Goal: Task Accomplishment & Management: Manage account settings

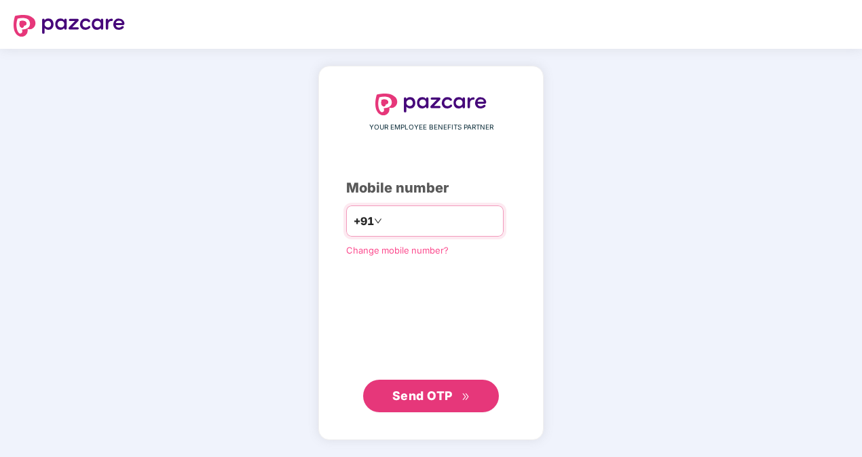
click at [421, 222] on input "number" at bounding box center [440, 221] width 111 height 22
type input "**********"
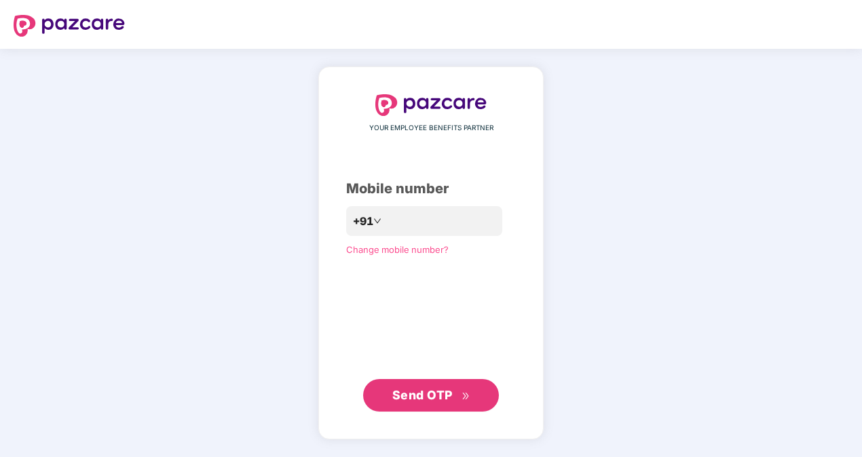
click at [442, 391] on span "Send OTP" at bounding box center [422, 395] width 60 height 14
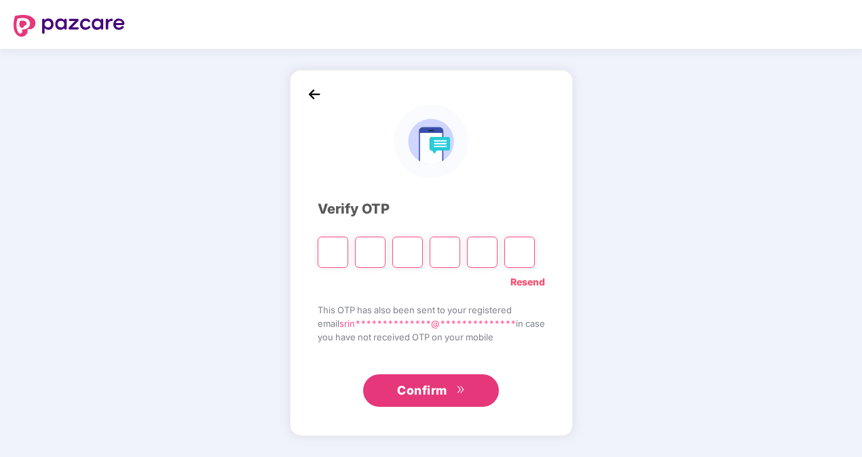
type input "*"
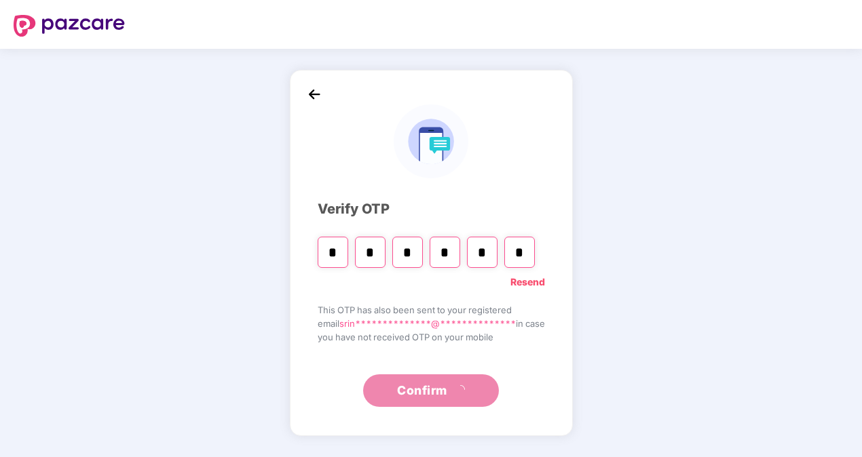
type input "*"
click at [604, 158] on div "**********" at bounding box center [431, 253] width 862 height 408
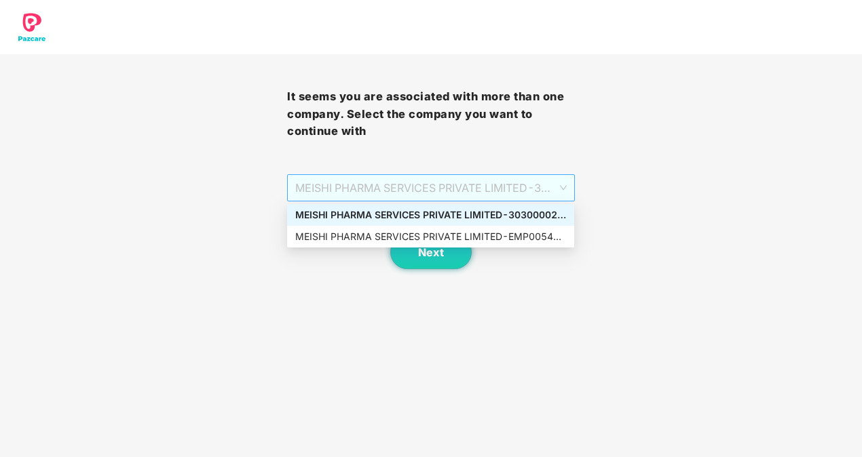
click at [541, 187] on span "MEISHI PHARMA SERVICES PRIVATE LIMITED - 303000028 - ADMIN" at bounding box center [430, 188] width 271 height 26
click at [527, 212] on div "MEISHI PHARMA SERVICES PRIVATE LIMITED - 303000028 - ADMIN" at bounding box center [430, 215] width 271 height 15
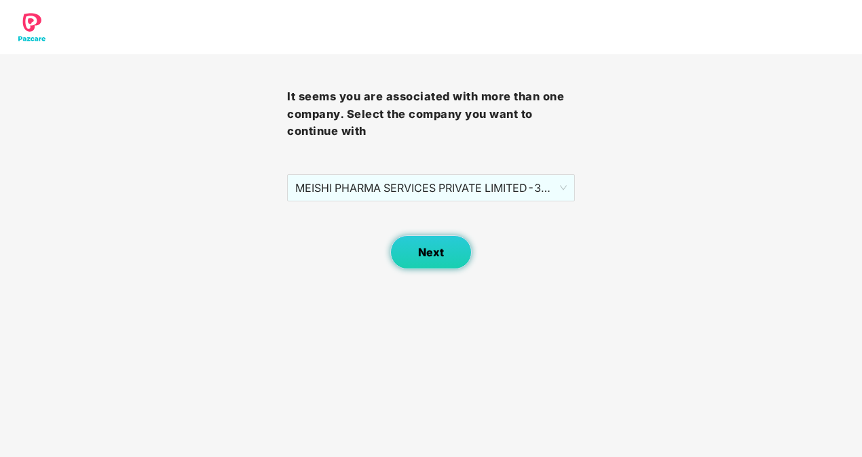
click at [457, 243] on button "Next" at bounding box center [430, 252] width 81 height 34
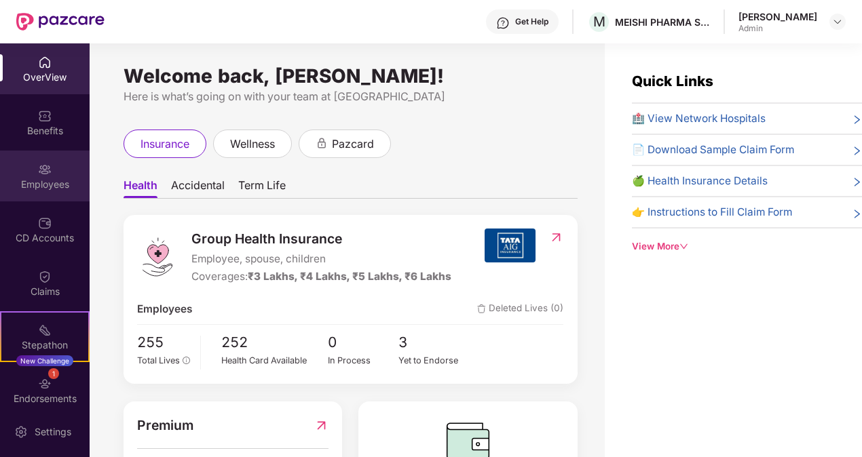
click at [47, 163] on img at bounding box center [45, 170] width 14 height 14
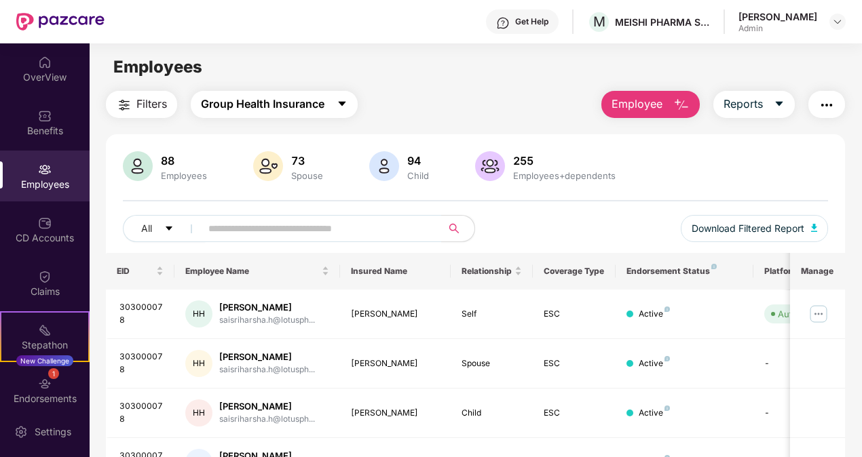
click at [320, 109] on span "Group Health Insurance" at bounding box center [262, 104] width 123 height 17
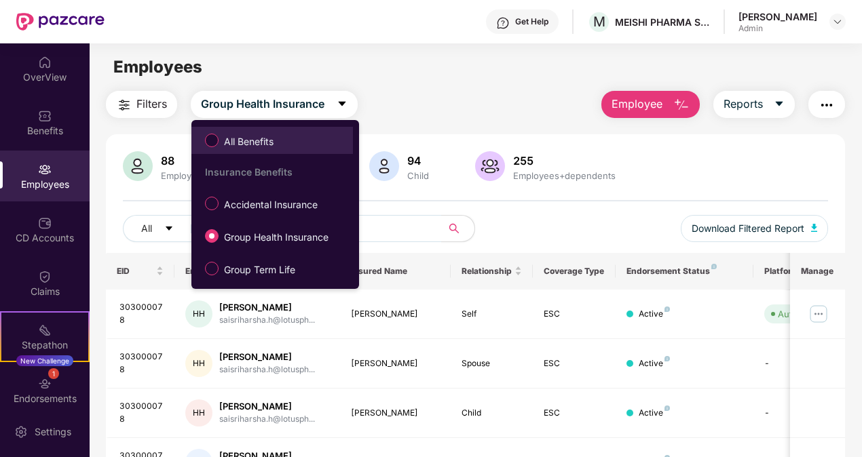
click at [218, 138] on span "All Benefits" at bounding box center [248, 141] width 60 height 15
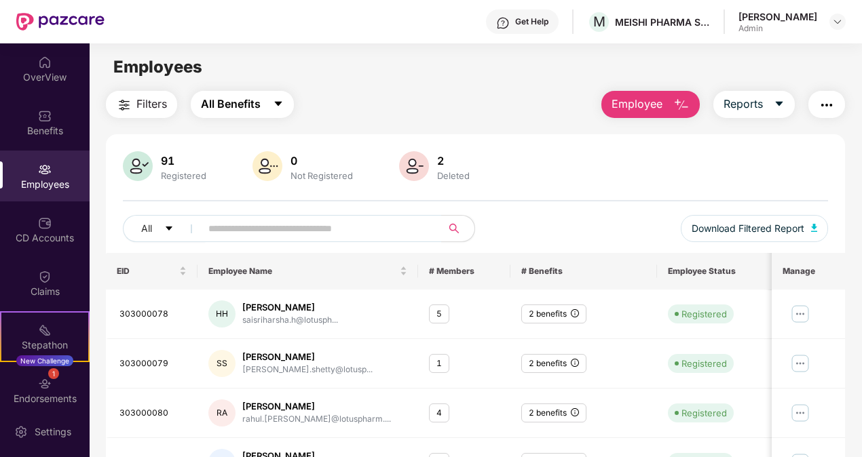
click at [256, 98] on span "All Benefits" at bounding box center [231, 104] width 60 height 17
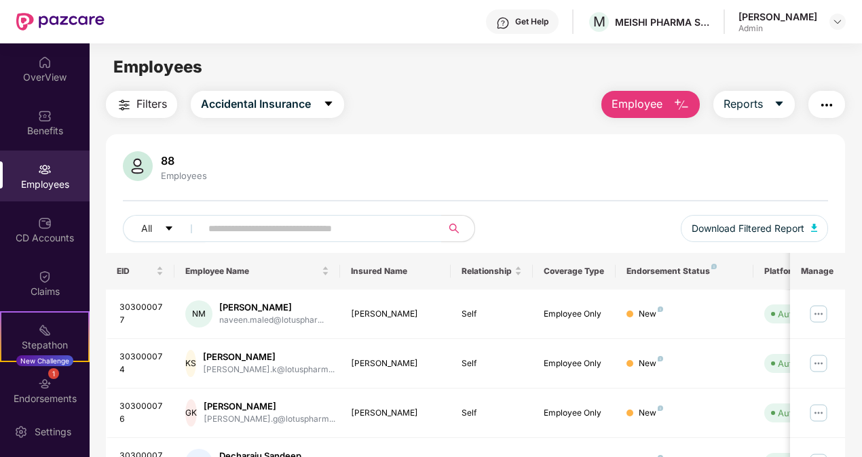
click at [634, 91] on button "Employee" at bounding box center [650, 104] width 98 height 27
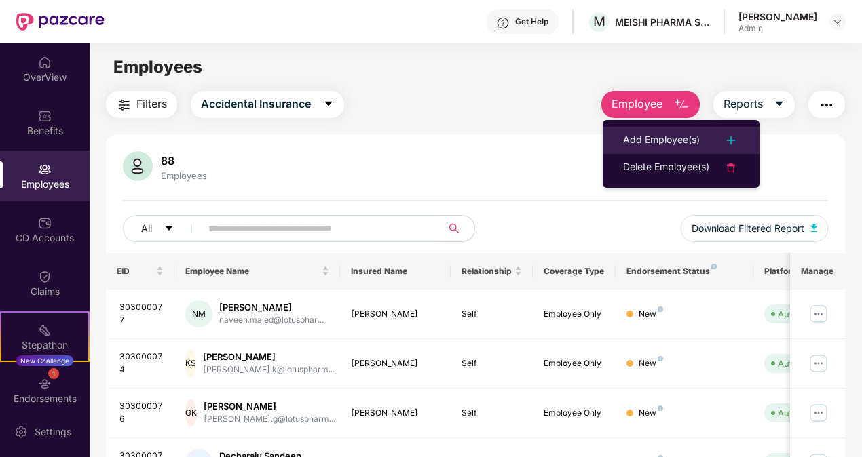
click at [674, 141] on div "Add Employee(s)" at bounding box center [661, 140] width 77 height 16
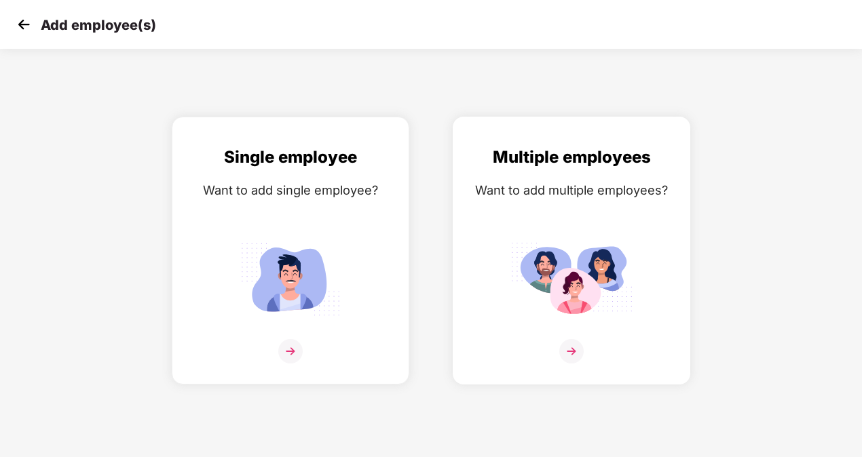
click at [546, 271] on img at bounding box center [571, 279] width 122 height 85
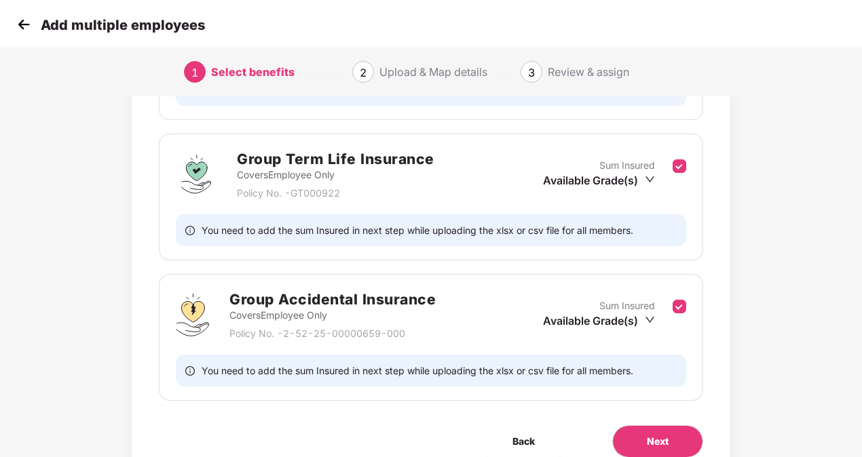
scroll to position [313, 0]
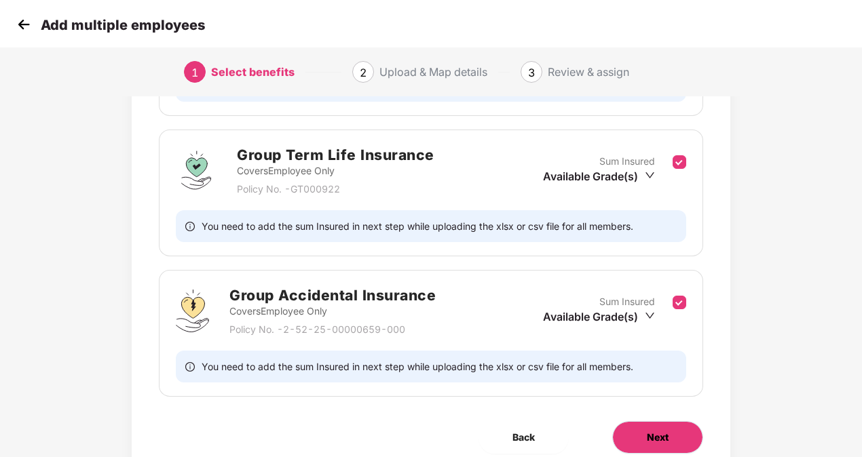
click at [669, 425] on button "Next" at bounding box center [657, 437] width 91 height 33
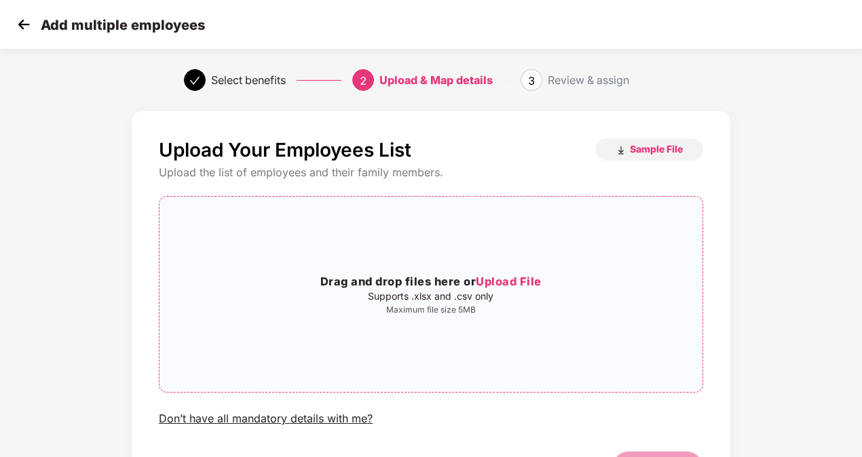
click at [509, 282] on span "Upload File" at bounding box center [509, 282] width 66 height 14
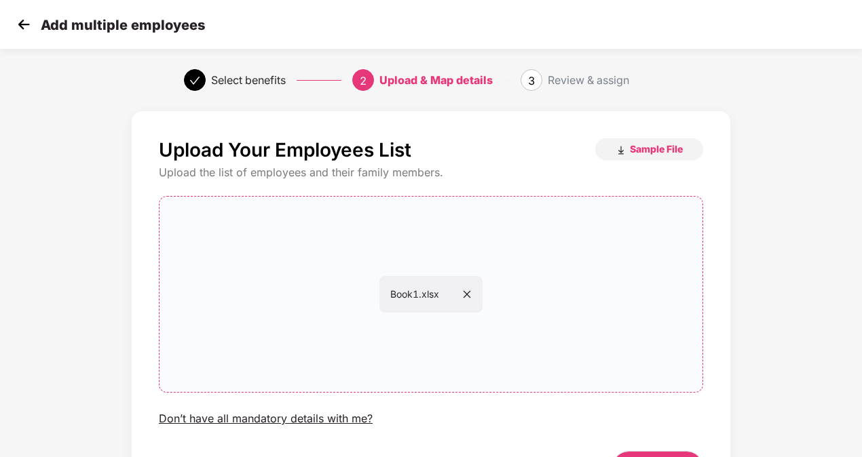
scroll to position [88, 0]
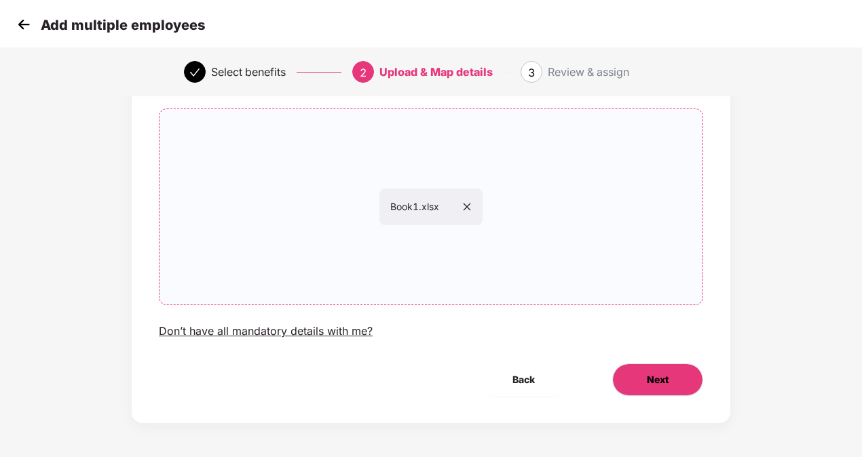
click at [683, 391] on button "Next" at bounding box center [657, 380] width 91 height 33
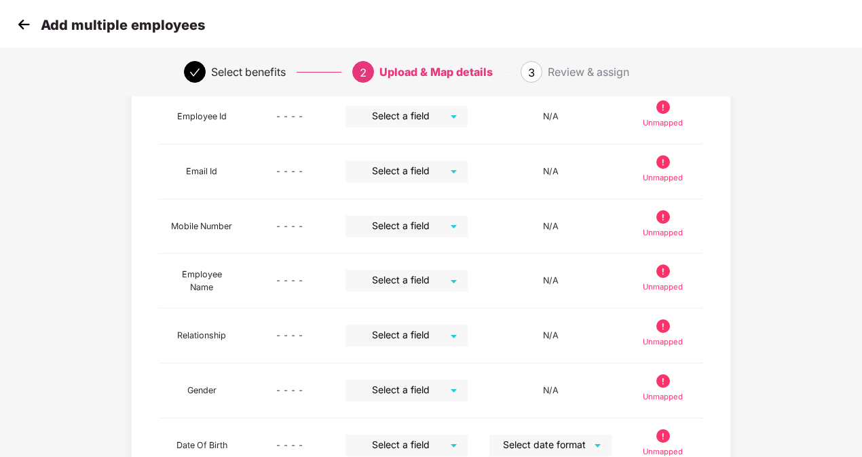
scroll to position [16, 0]
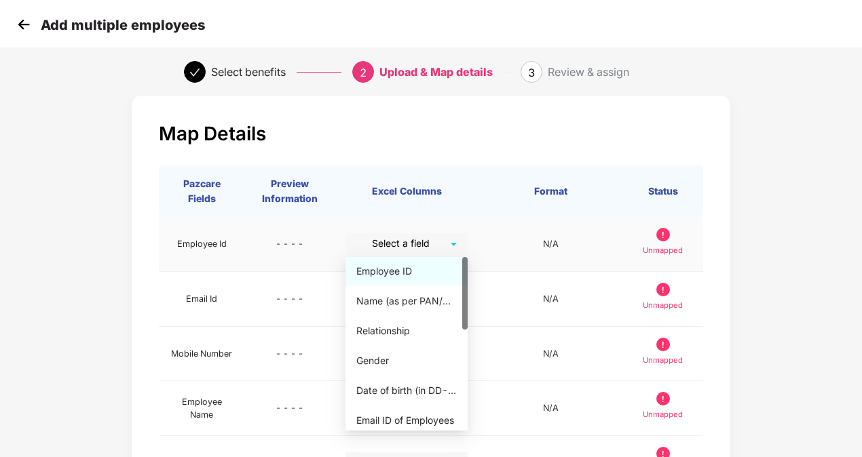
click at [461, 240] on div "Select a field" at bounding box center [406, 244] width 122 height 22
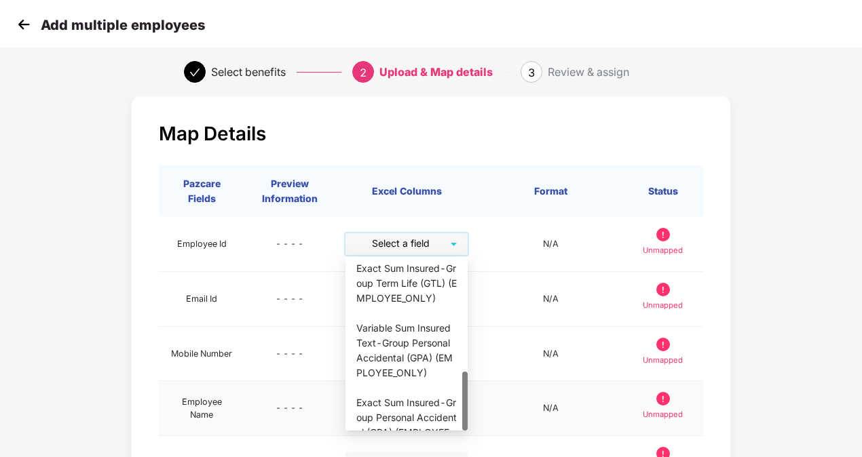
scroll to position [335, 0]
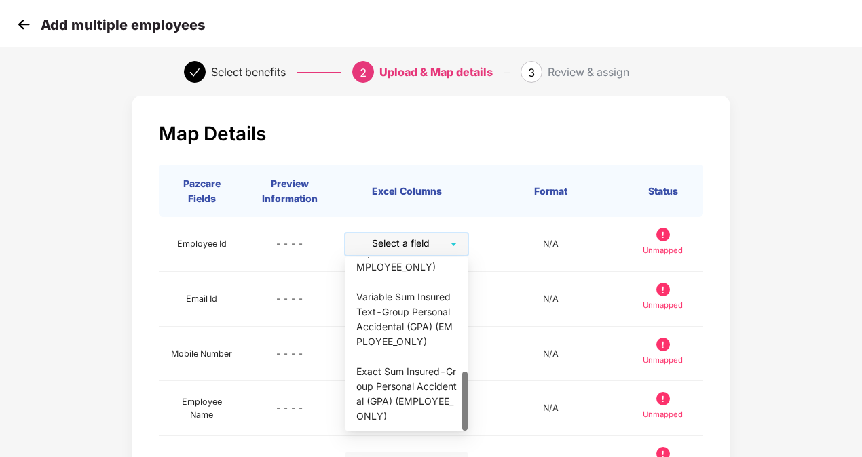
drag, startPoint x: 464, startPoint y: 273, endPoint x: 480, endPoint y: 486, distance: 213.6
click at [480, 441] on html "Add multiple employees Select benefits 2 Upload & Map details 3 Review & assign…" at bounding box center [431, 212] width 862 height 457
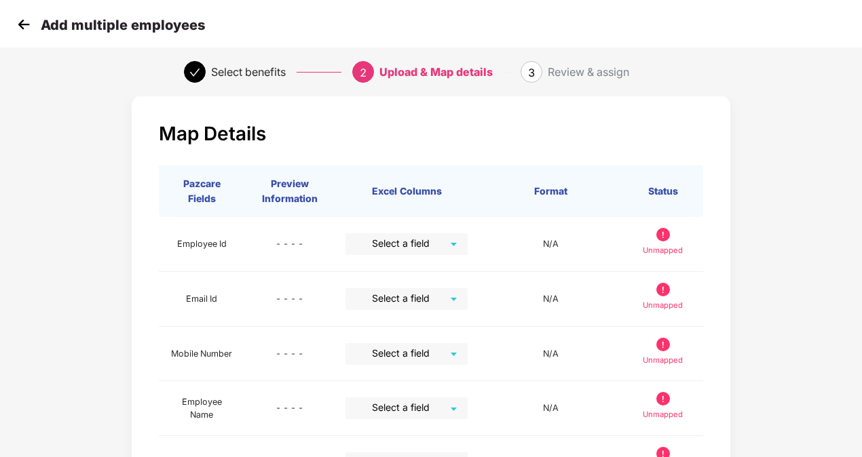
click at [19, 27] on img at bounding box center [24, 24] width 20 height 20
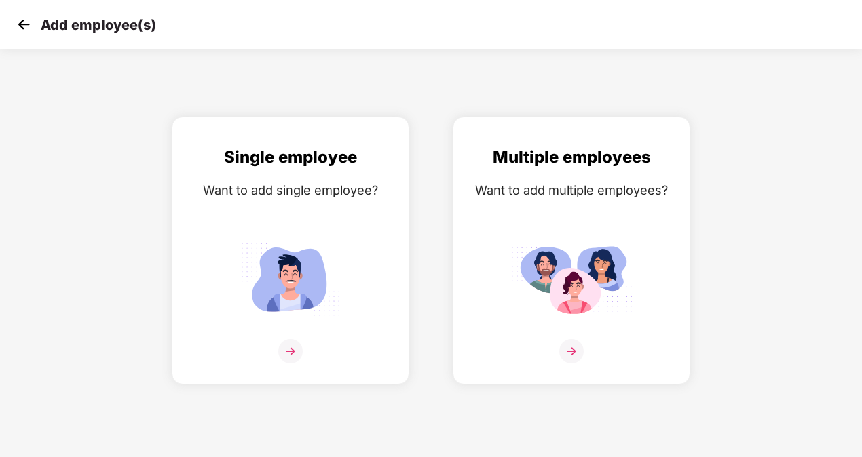
click at [20, 20] on img at bounding box center [24, 24] width 20 height 20
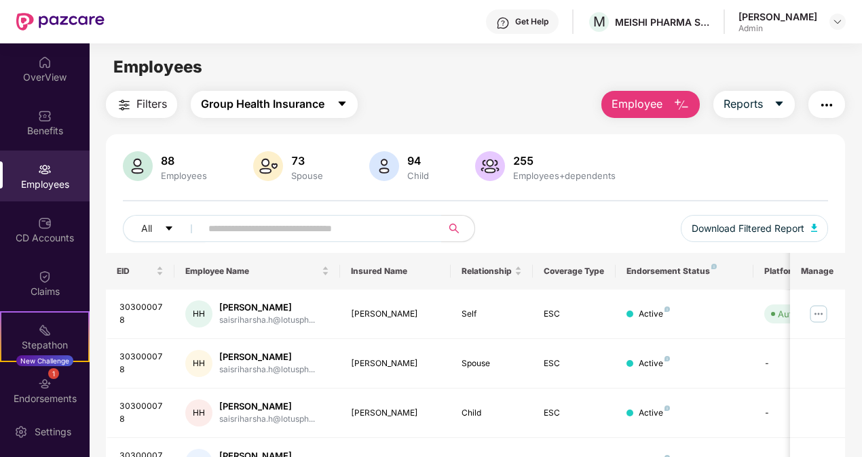
click at [338, 106] on icon "caret-down" at bounding box center [341, 103] width 11 height 11
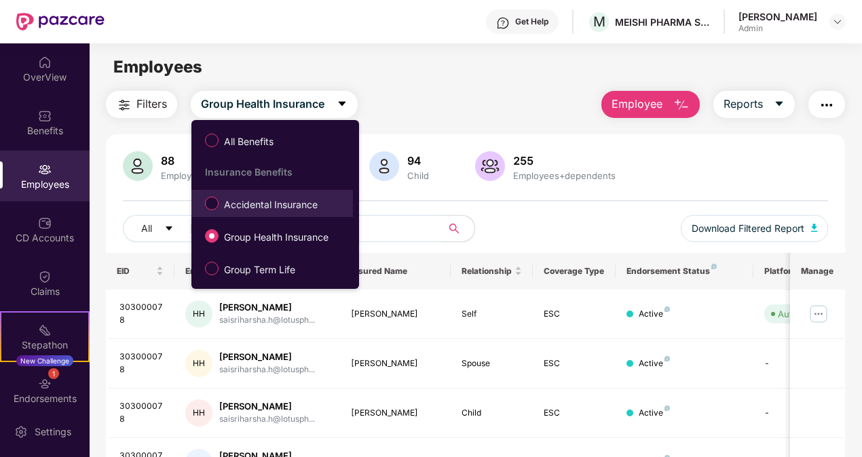
click at [247, 204] on span "Accidental Insurance" at bounding box center [270, 204] width 104 height 15
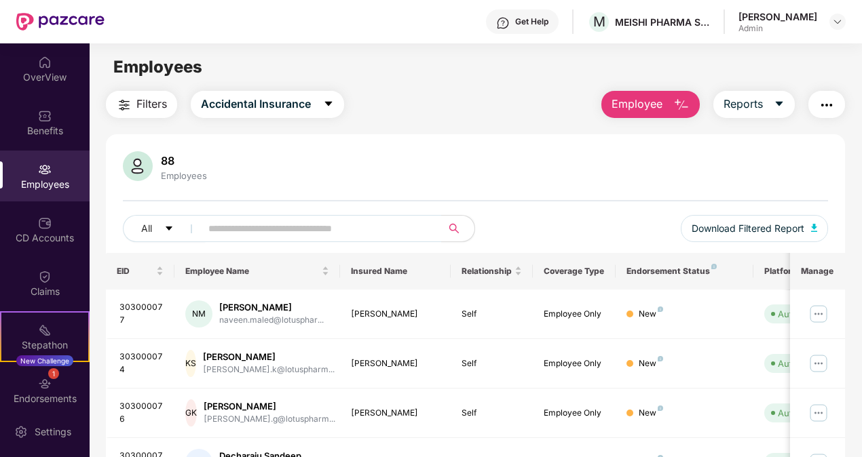
click at [661, 109] on span "Employee" at bounding box center [636, 104] width 51 height 17
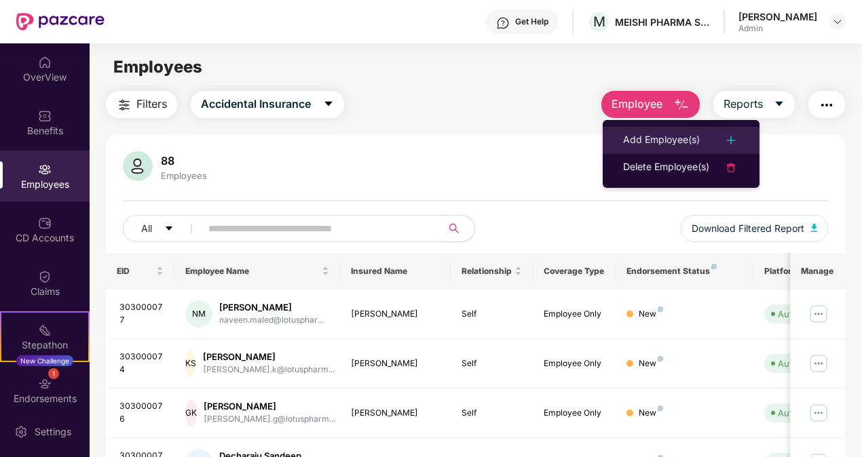
click at [666, 140] on div "Add Employee(s)" at bounding box center [661, 140] width 77 height 16
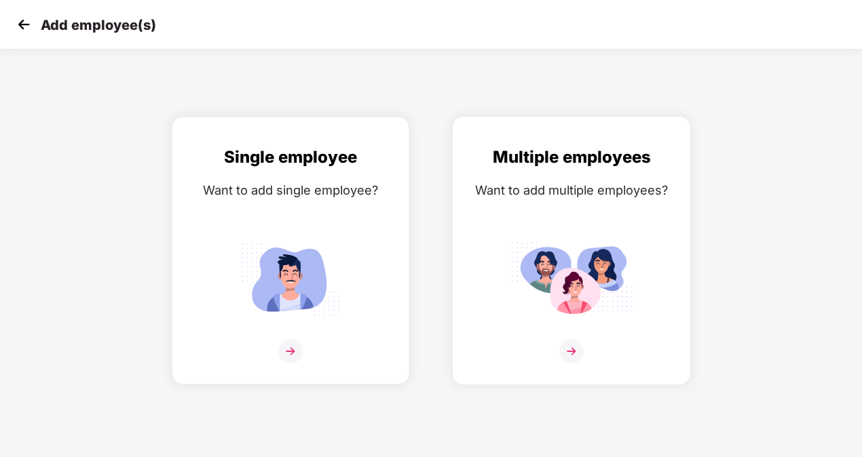
click at [623, 212] on div "Multiple employees Want to add multiple employees?" at bounding box center [571, 262] width 209 height 236
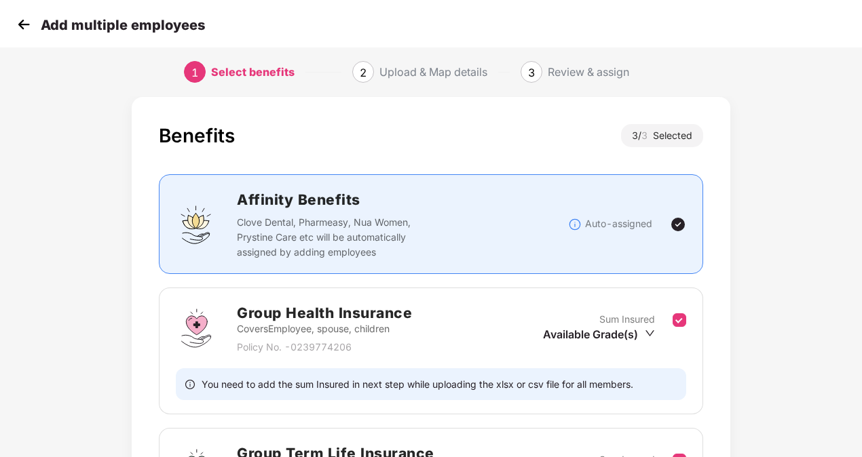
scroll to position [9, 0]
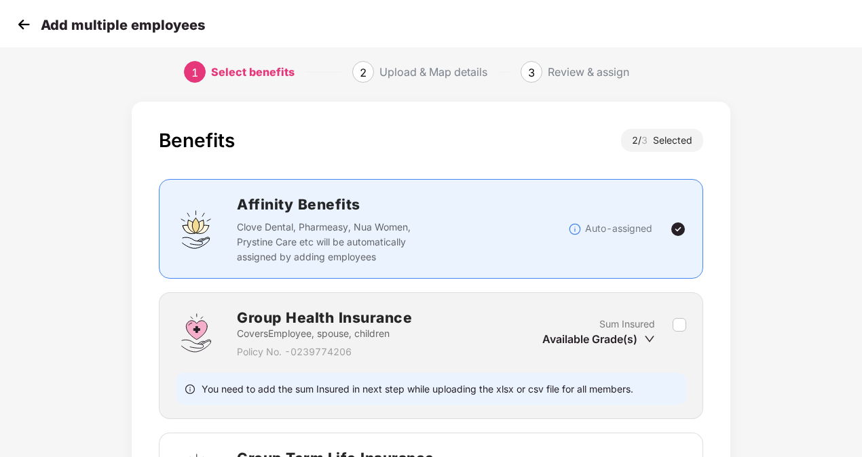
click at [680, 228] on img at bounding box center [678, 229] width 16 height 16
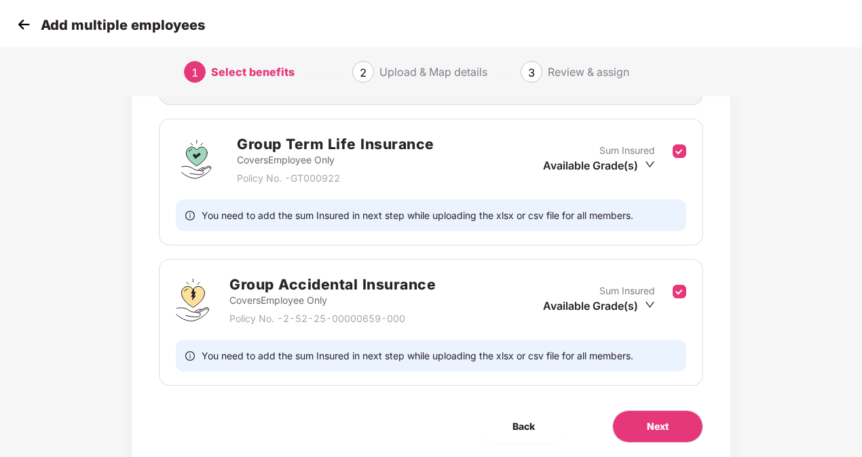
scroll to position [368, 0]
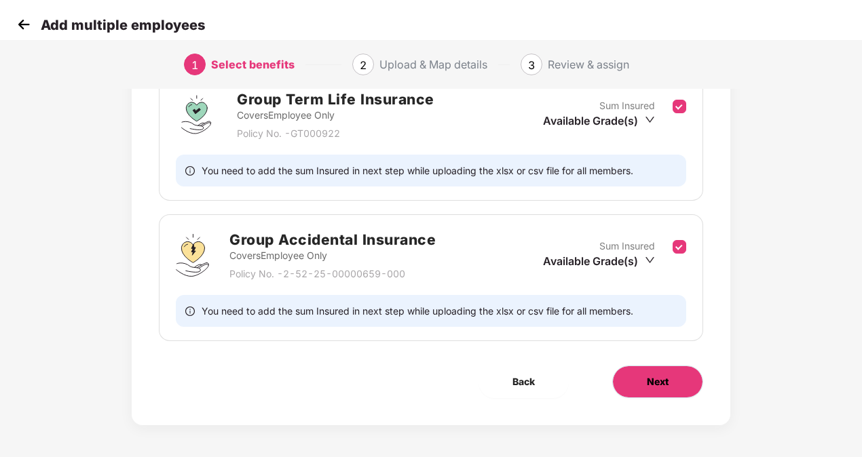
click at [640, 381] on button "Next" at bounding box center [657, 382] width 91 height 33
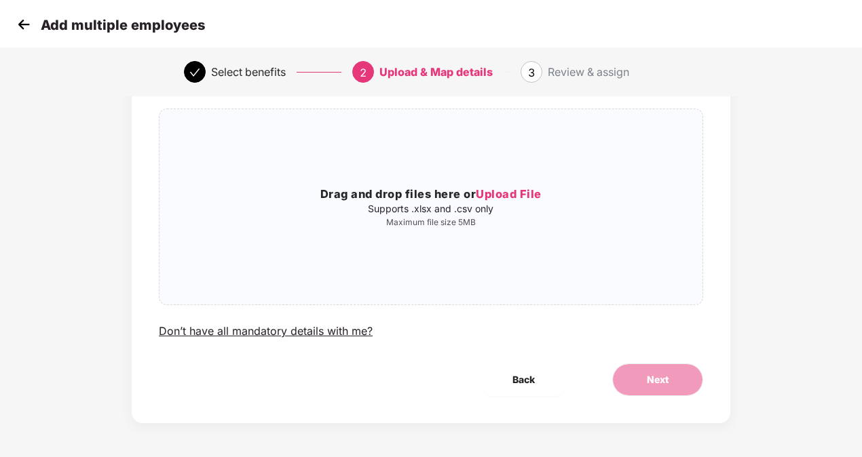
scroll to position [0, 0]
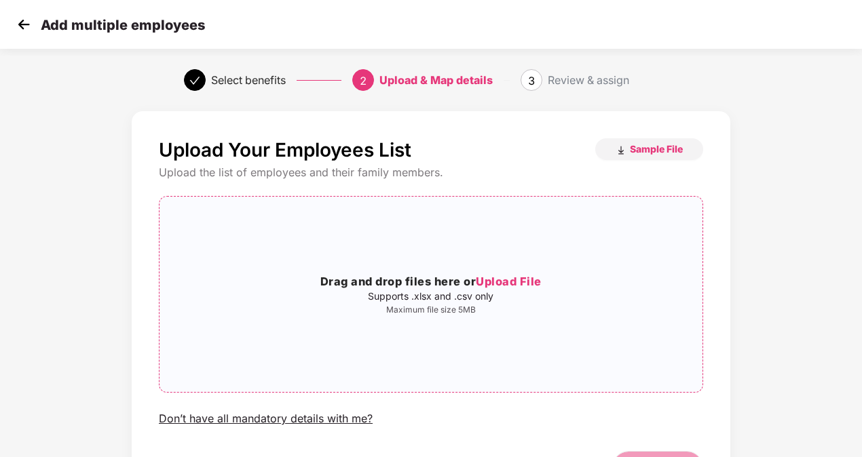
click at [512, 272] on div "Drag and drop files here or Upload File Supports .xlsx and .csv only Maximum fi…" at bounding box center [430, 295] width 543 height 174
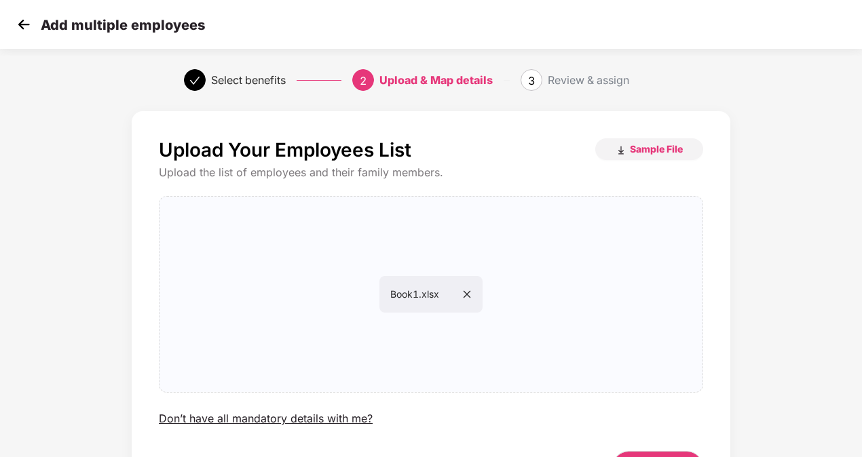
scroll to position [88, 0]
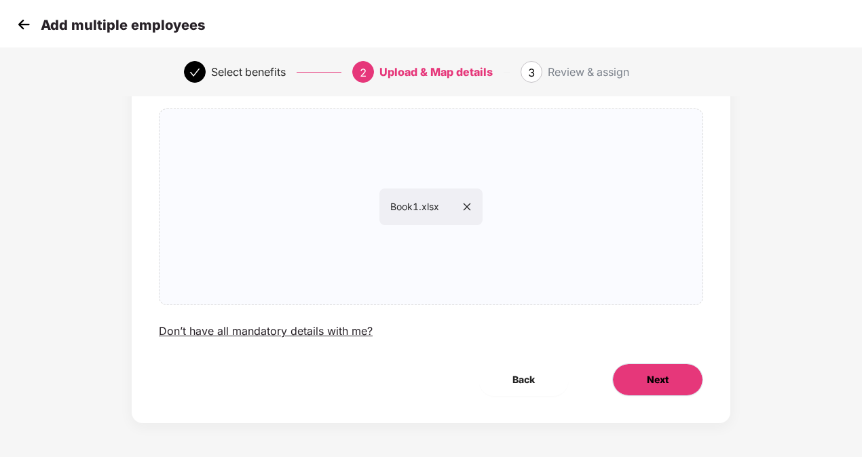
click at [663, 392] on button "Next" at bounding box center [657, 380] width 91 height 33
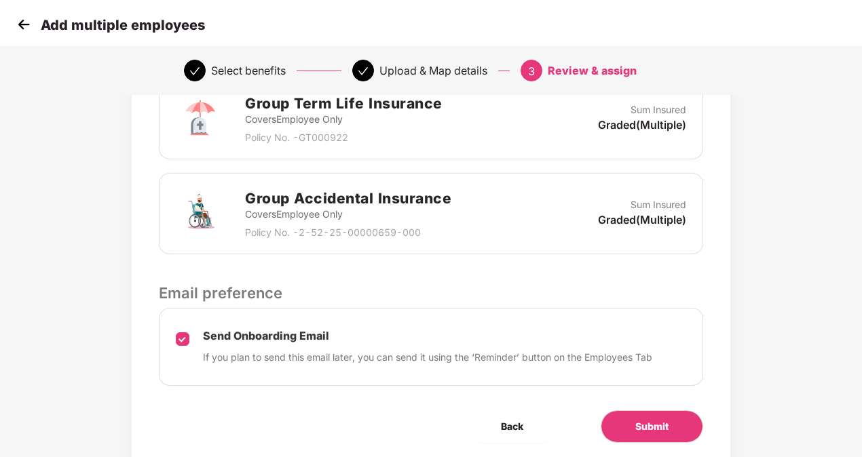
scroll to position [364, 0]
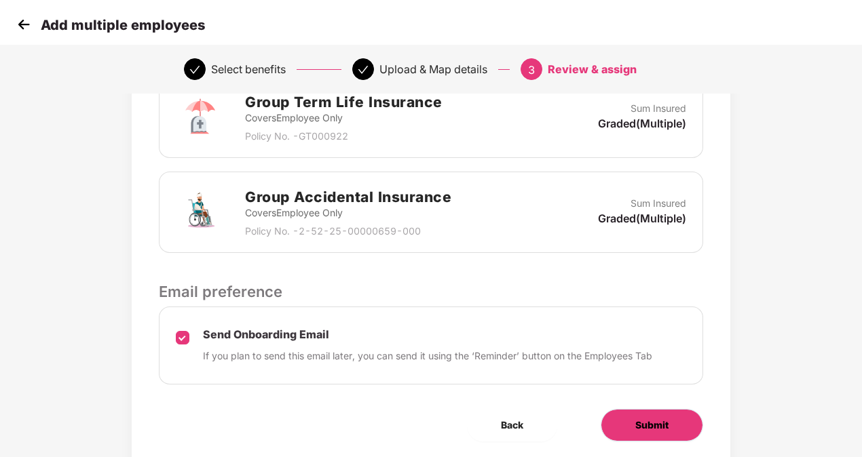
click at [651, 426] on span "Submit" at bounding box center [651, 425] width 33 height 15
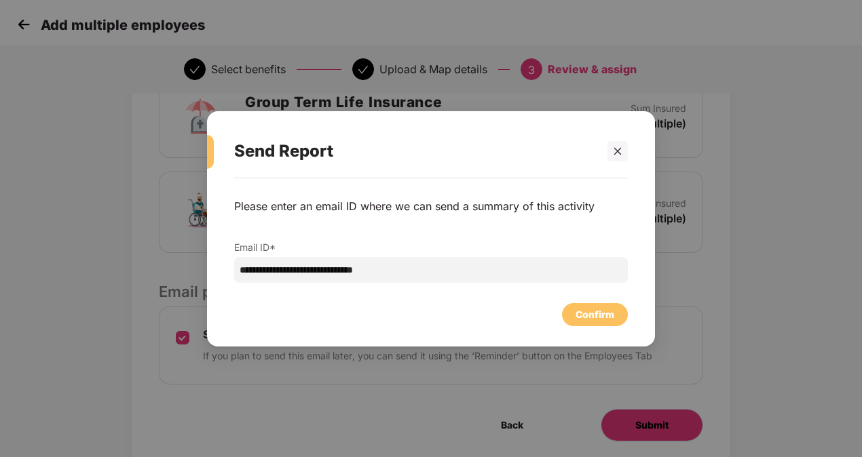
scroll to position [0, 0]
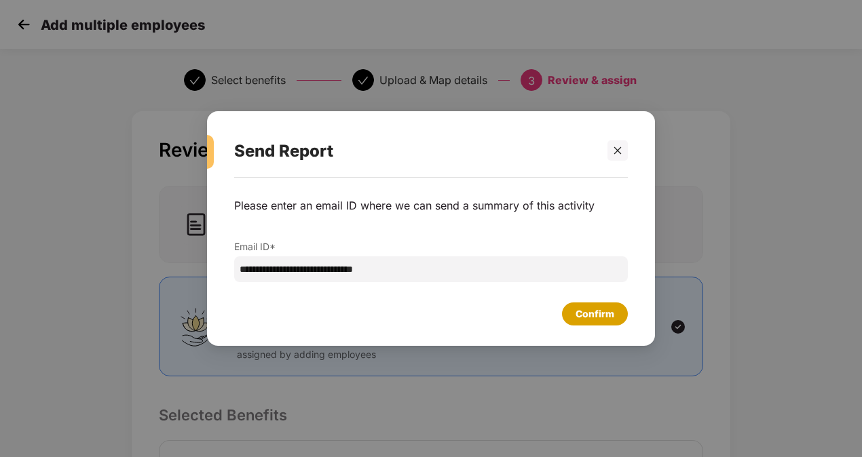
click at [583, 306] on div "Confirm" at bounding box center [595, 314] width 66 height 23
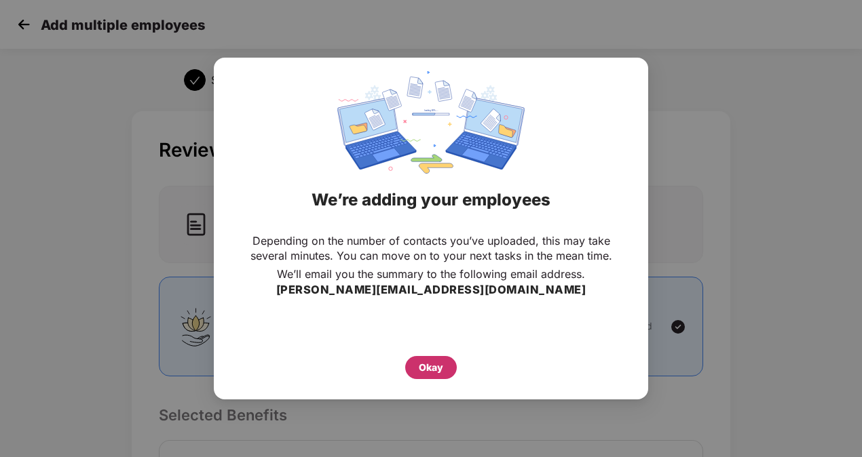
click at [421, 368] on div "Okay" at bounding box center [431, 367] width 24 height 15
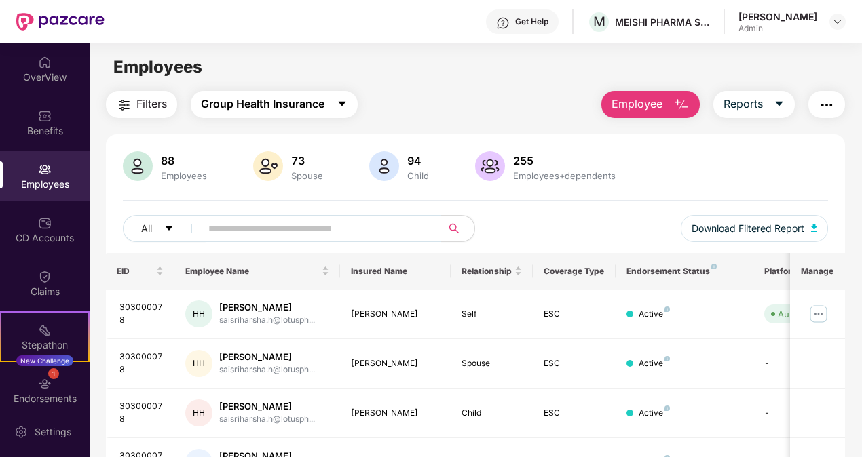
click at [314, 113] on span "Group Health Insurance" at bounding box center [262, 104] width 123 height 17
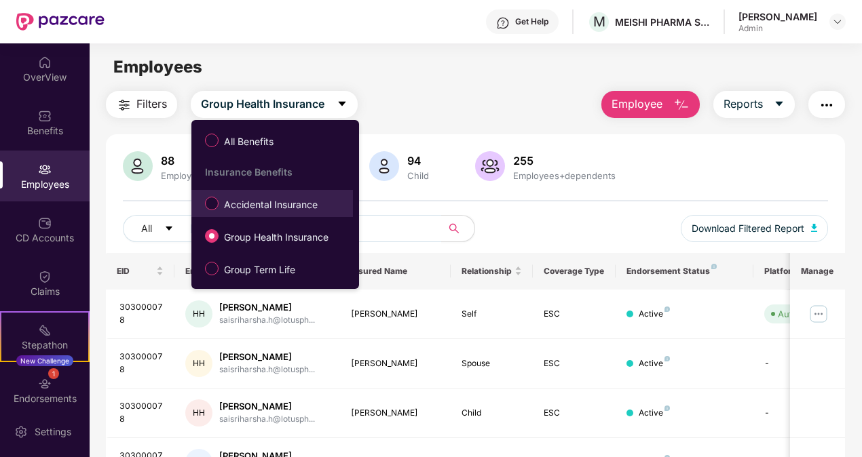
click at [262, 212] on label "Accidental Insurance" at bounding box center [264, 203] width 132 height 23
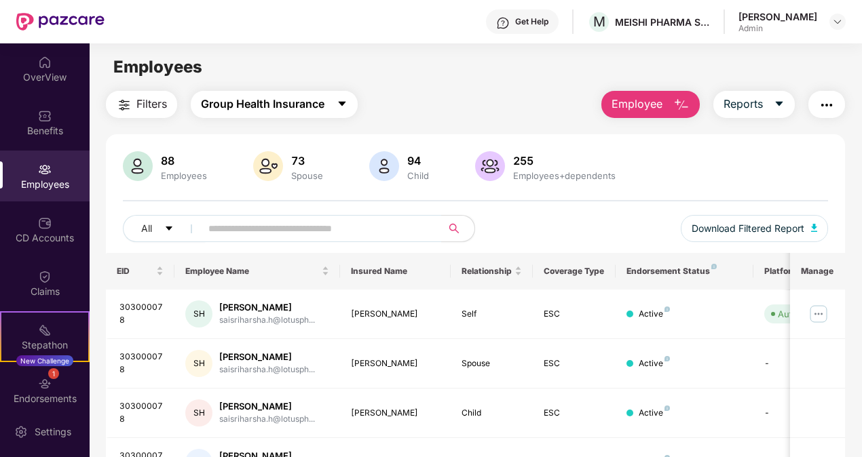
click at [282, 107] on span "Group Health Insurance" at bounding box center [262, 104] width 123 height 17
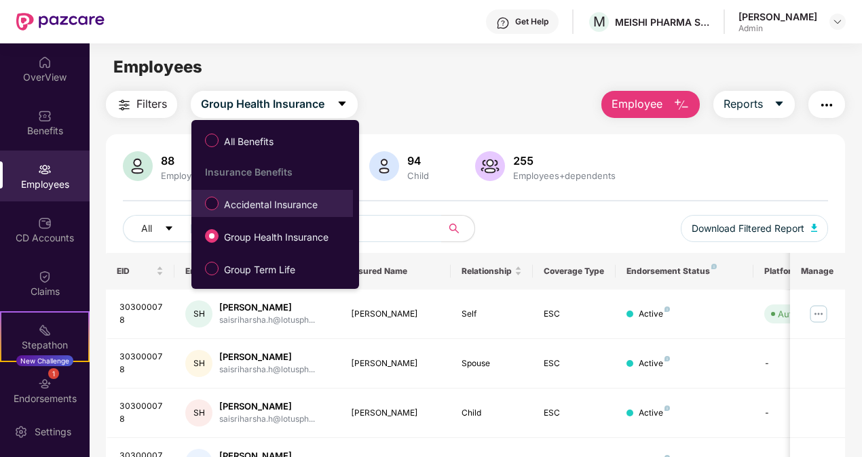
click at [233, 195] on label "Accidental Insurance" at bounding box center [264, 203] width 132 height 23
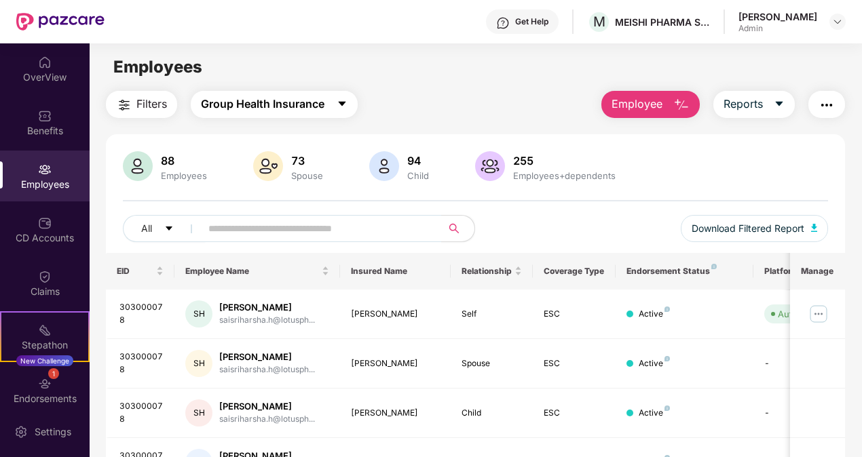
click at [235, 96] on span "Group Health Insurance" at bounding box center [262, 104] width 123 height 17
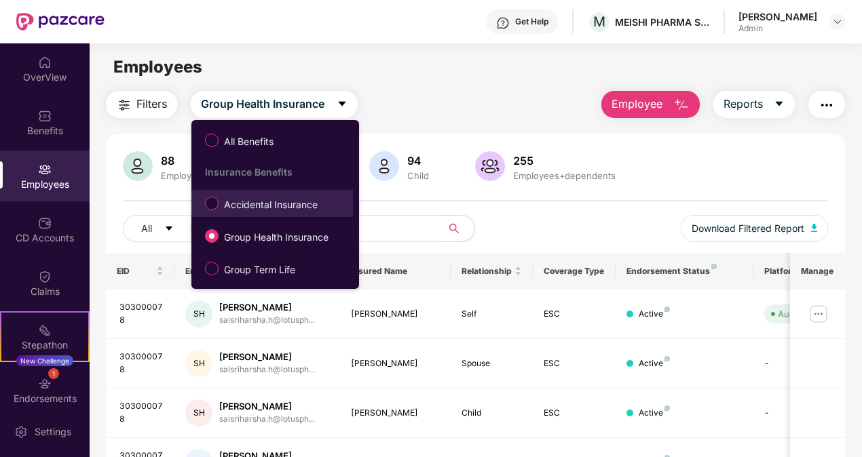
click at [237, 211] on span "Accidental Insurance" at bounding box center [270, 204] width 104 height 15
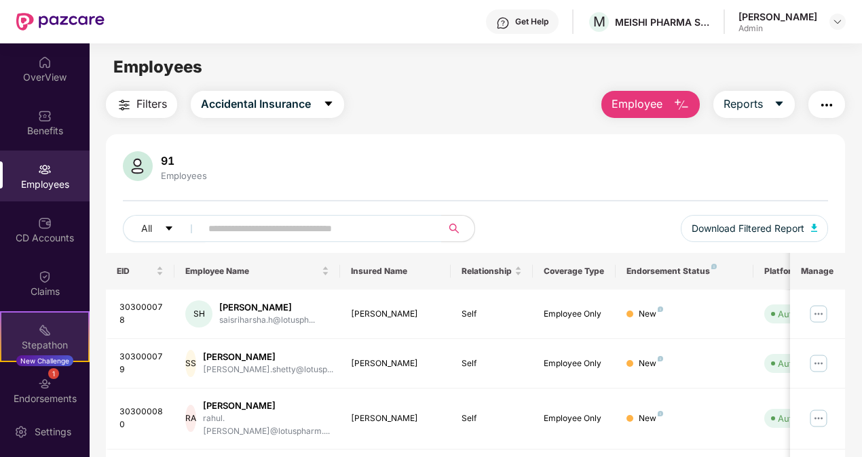
click at [52, 331] on div "Stepathon New Challenge" at bounding box center [45, 336] width 90 height 51
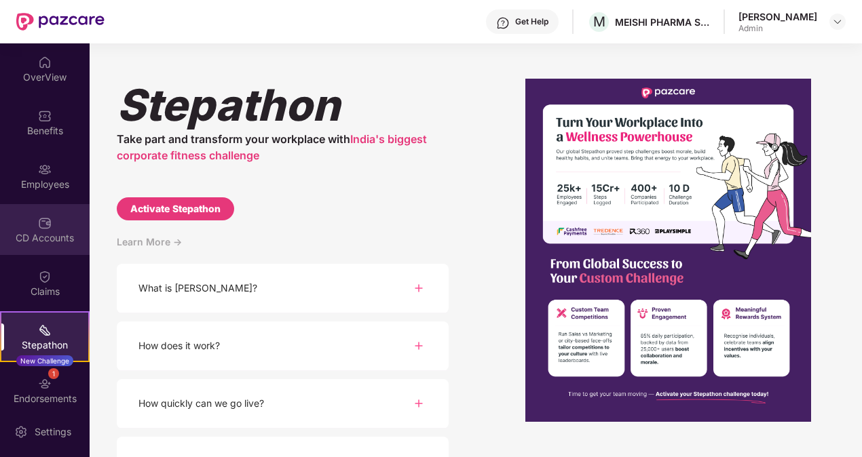
click at [39, 234] on div "CD Accounts" at bounding box center [45, 238] width 90 height 14
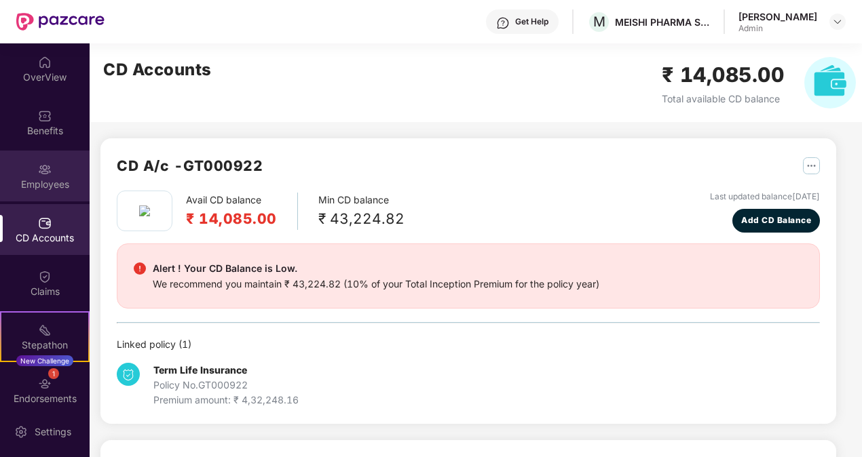
click at [43, 185] on div "Employees" at bounding box center [45, 185] width 90 height 14
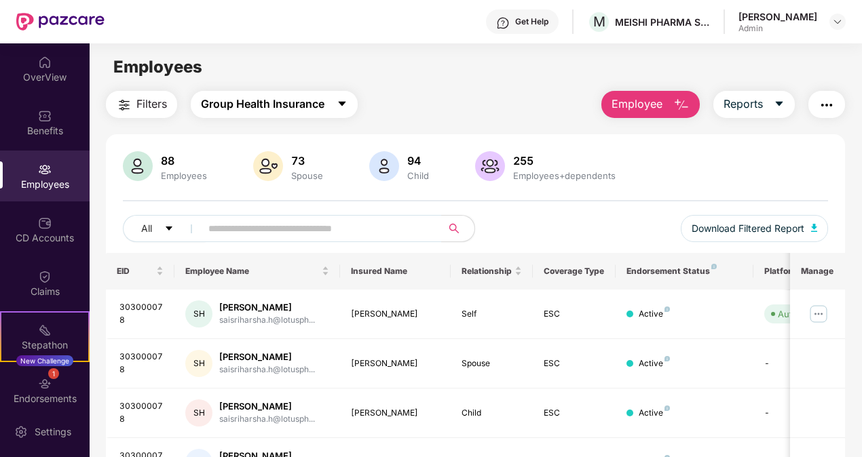
click at [262, 113] on button "Group Health Insurance" at bounding box center [274, 104] width 167 height 27
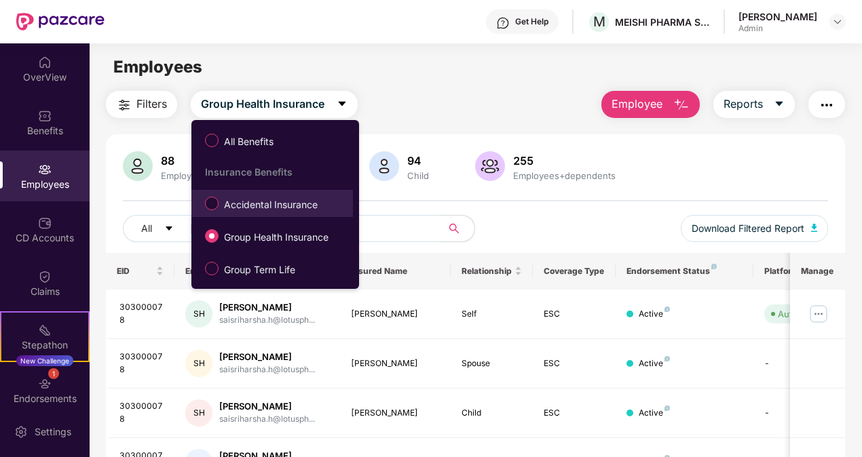
click at [256, 205] on span "Accidental Insurance" at bounding box center [270, 204] width 104 height 15
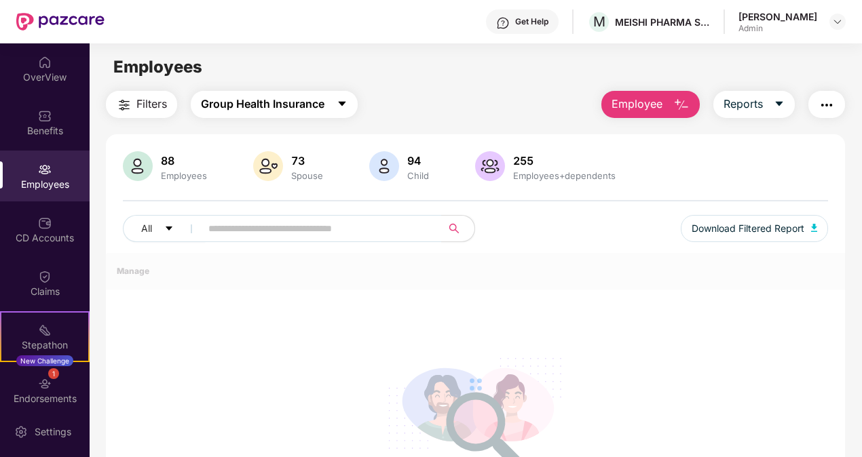
click at [305, 108] on span "Group Health Insurance" at bounding box center [262, 104] width 123 height 17
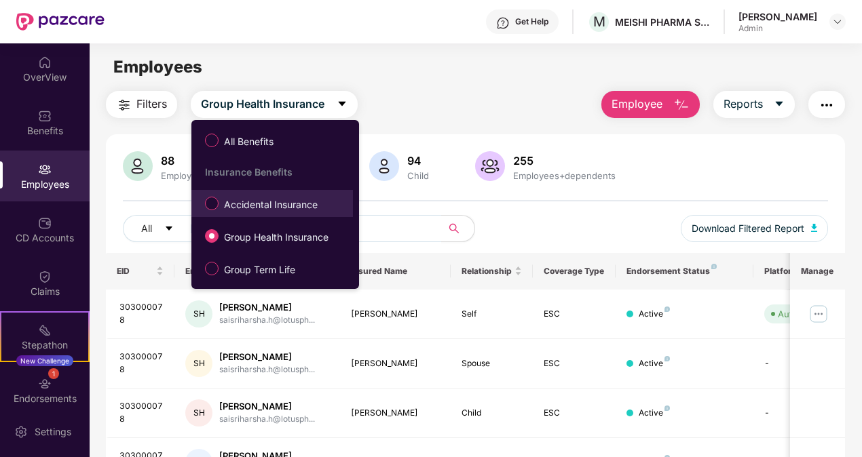
click at [258, 204] on span "Accidental Insurance" at bounding box center [270, 204] width 104 height 15
